Goal: Task Accomplishment & Management: Use online tool/utility

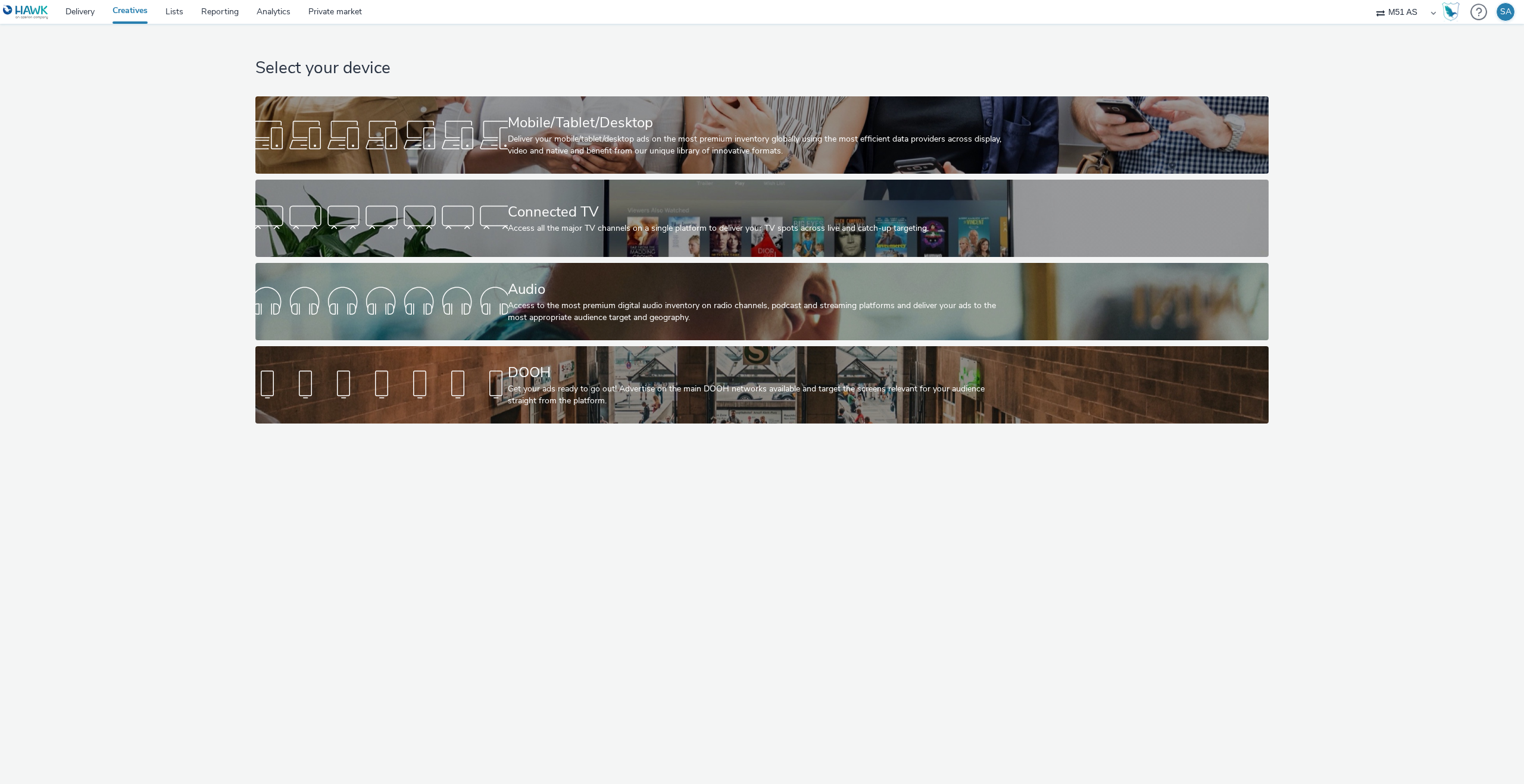
select select "755a2932-8388-41dc-b42e-a838110dfbc5"
click at [96, 12] on link "Delivery" at bounding box center [80, 12] width 47 height 24
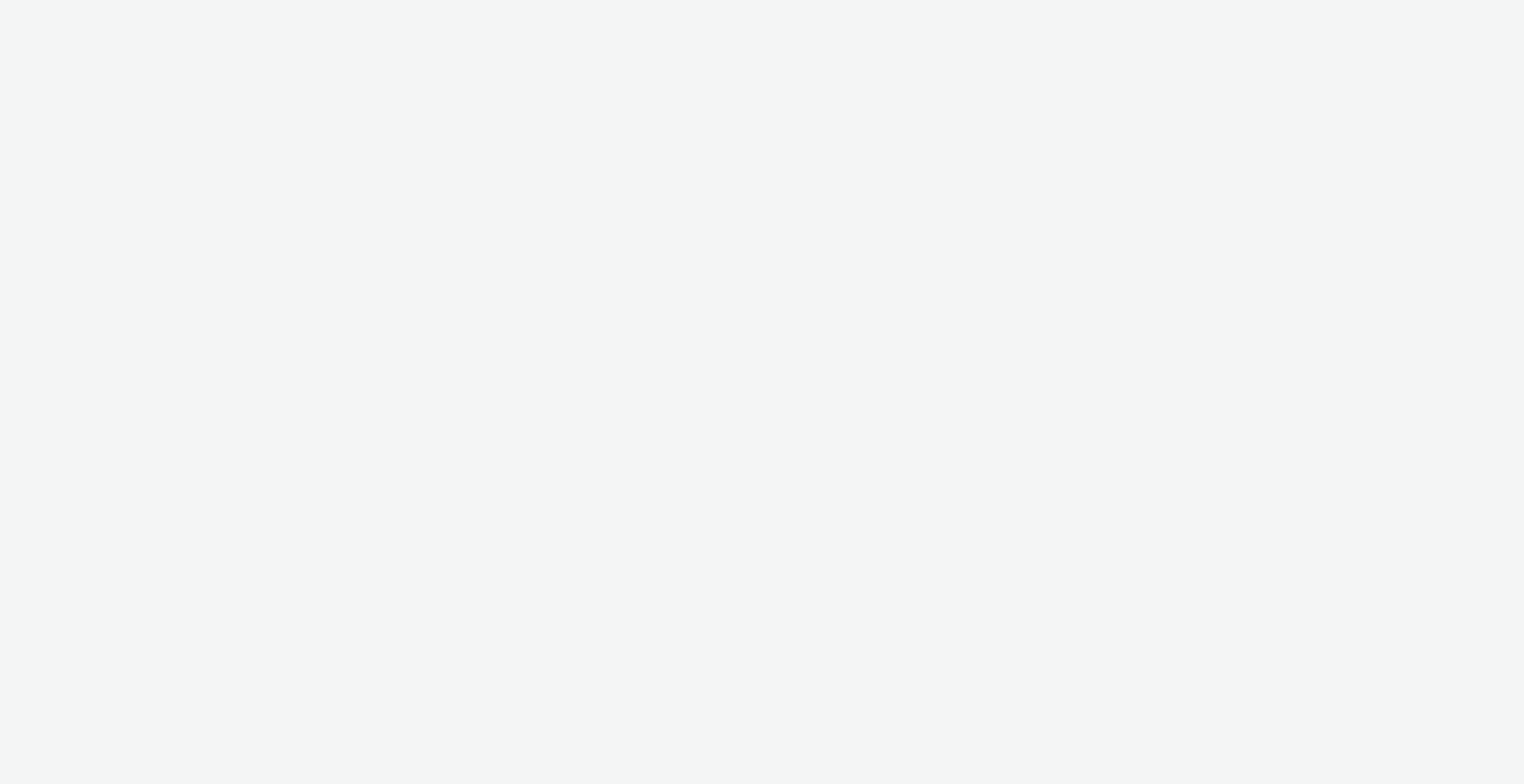
select select "ac009755-aa48-4799-8050-7a339a378eb8"
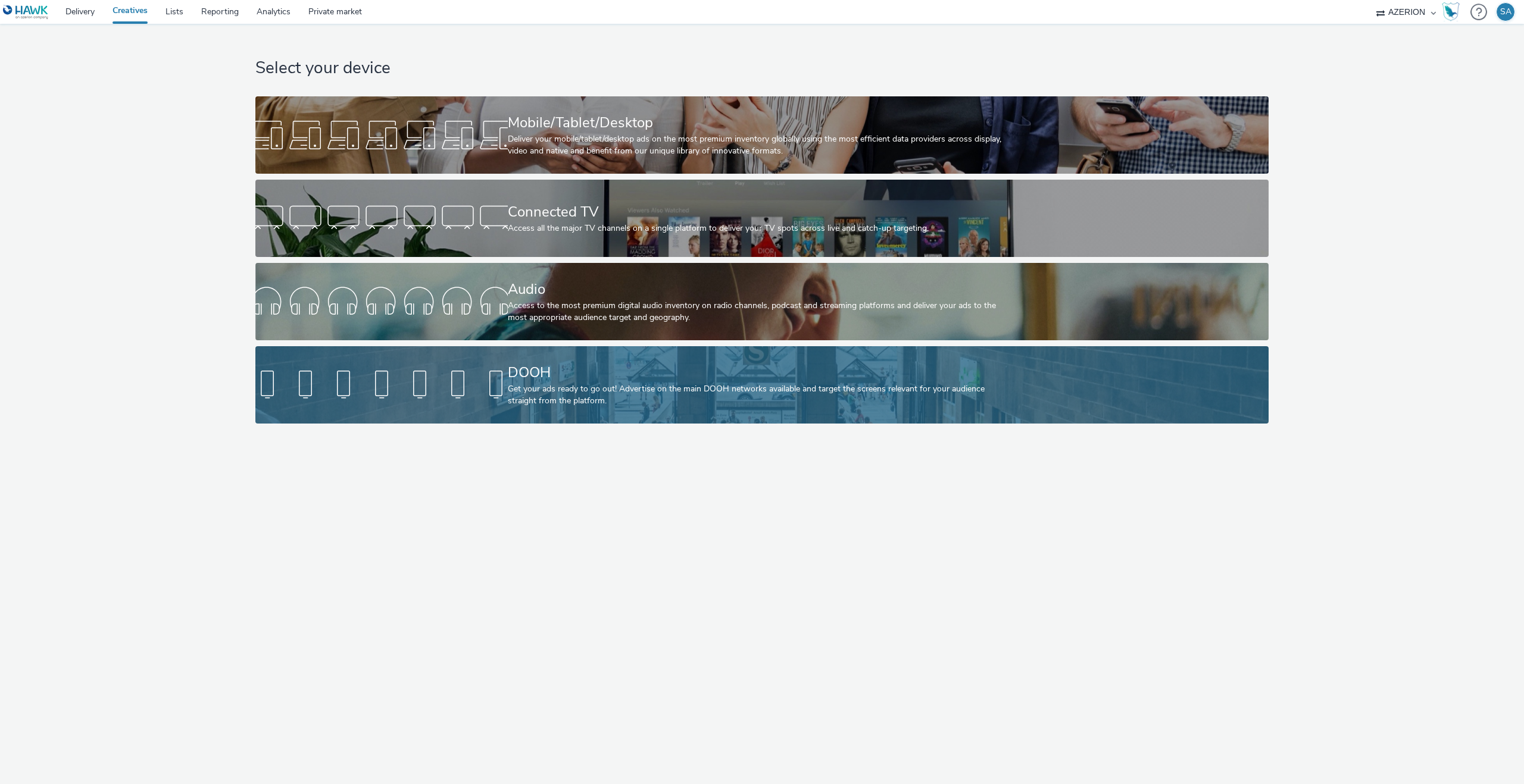
click at [484, 376] on div at bounding box center [381, 385] width 253 height 38
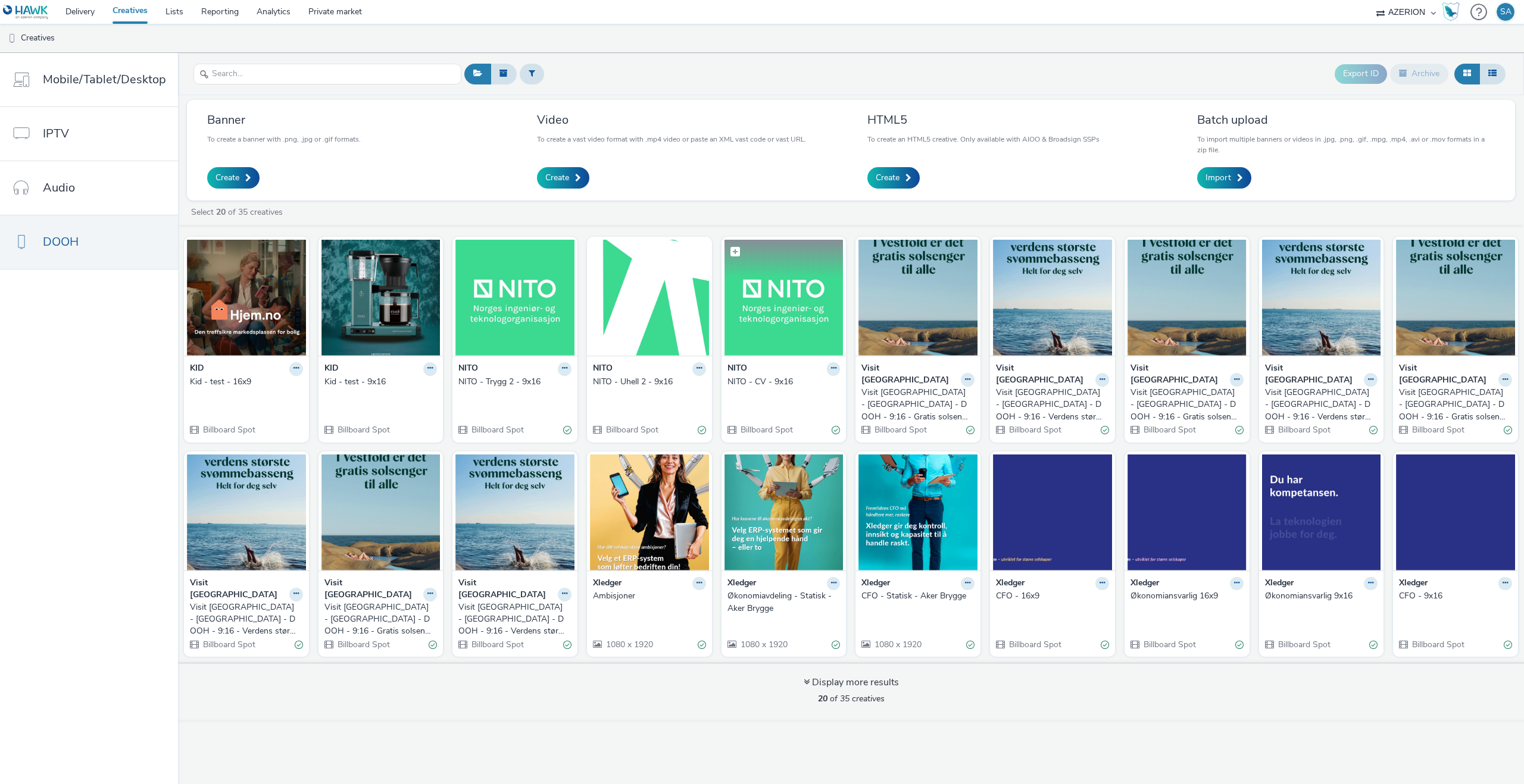
click at [800, 306] on img at bounding box center [784, 298] width 119 height 116
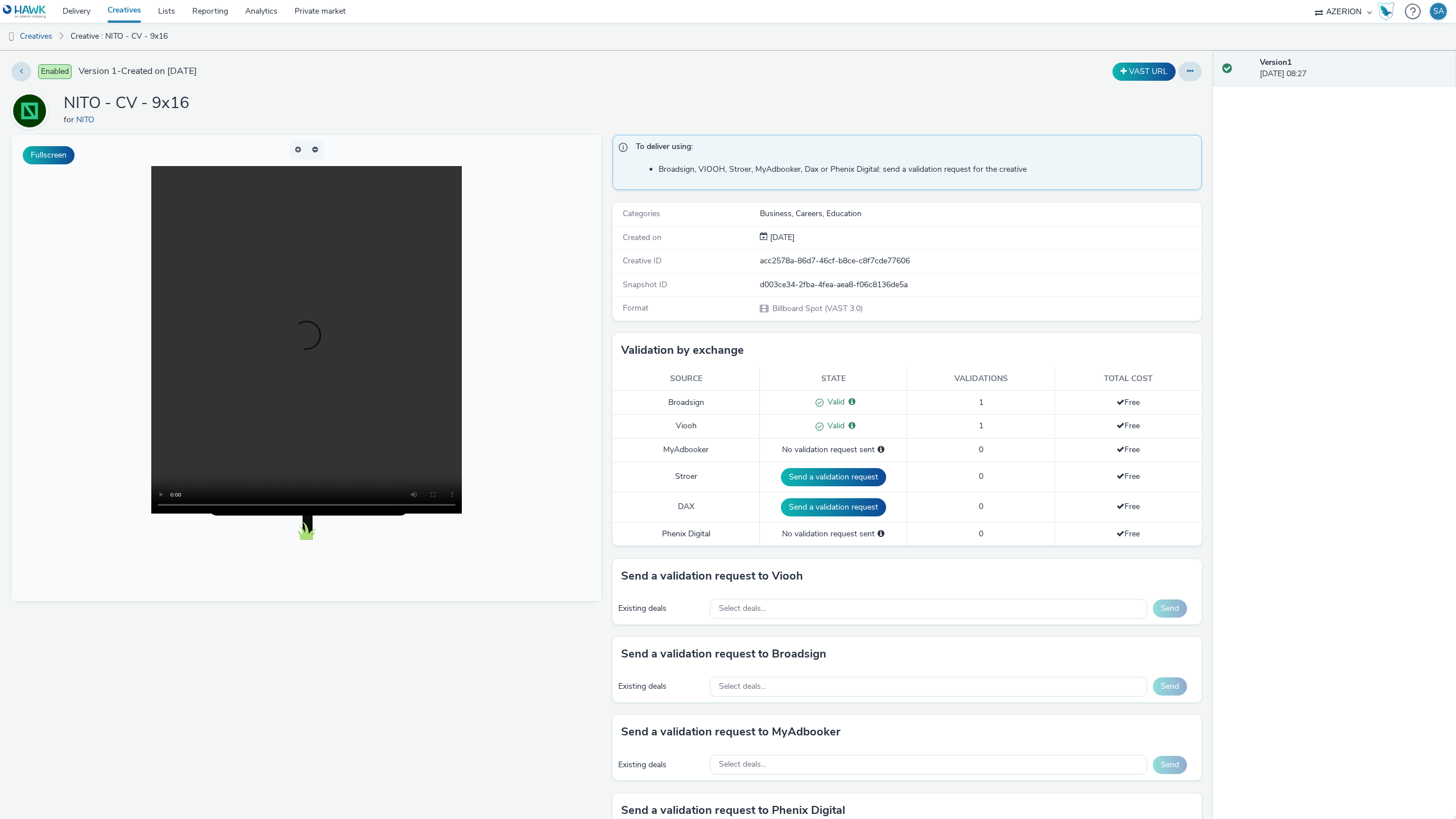
click at [461, 514] on video at bounding box center [306, 340] width 310 height 348
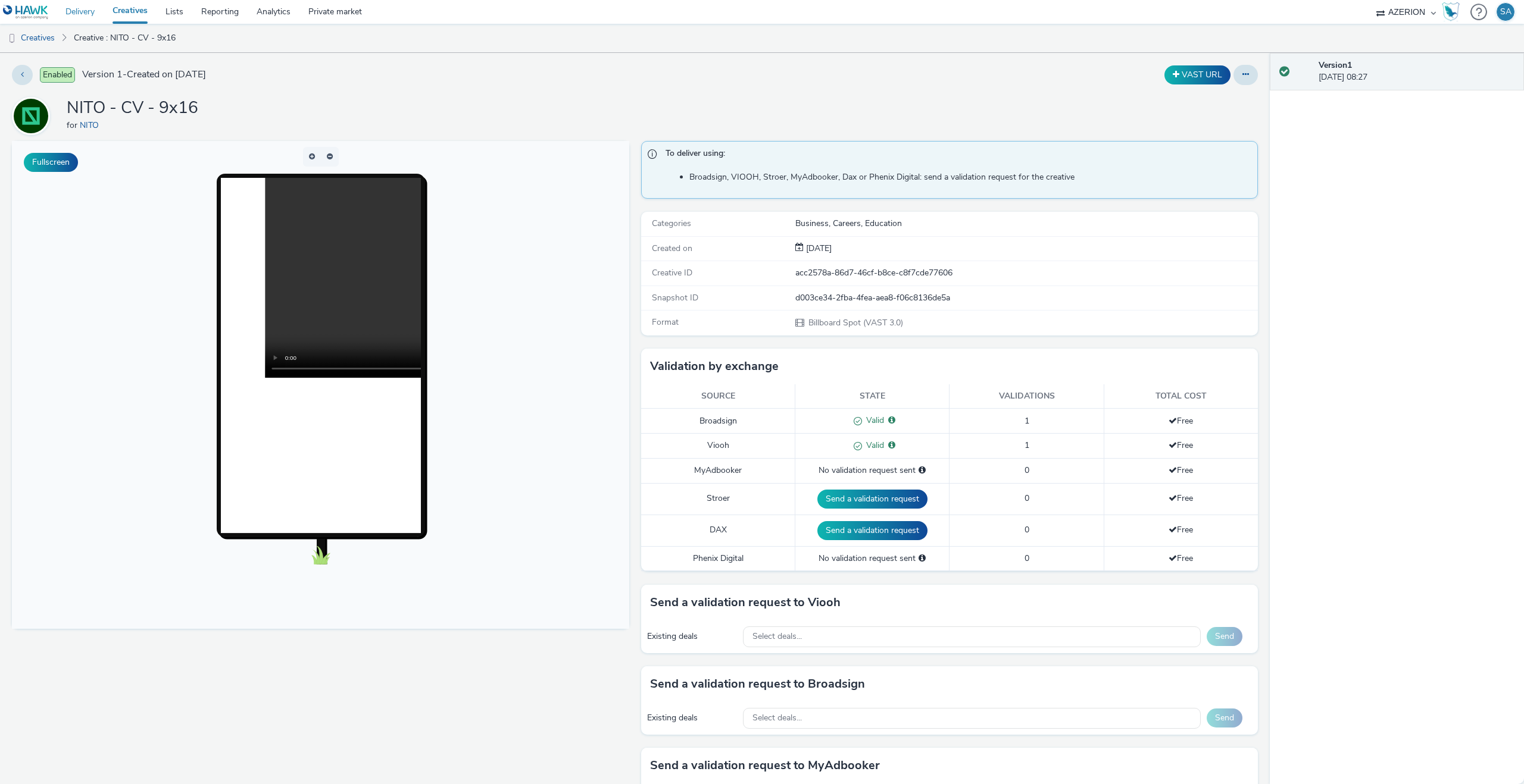
click at [85, 18] on link "Delivery" at bounding box center [80, 12] width 47 height 24
